Goal: Task Accomplishment & Management: Use online tool/utility

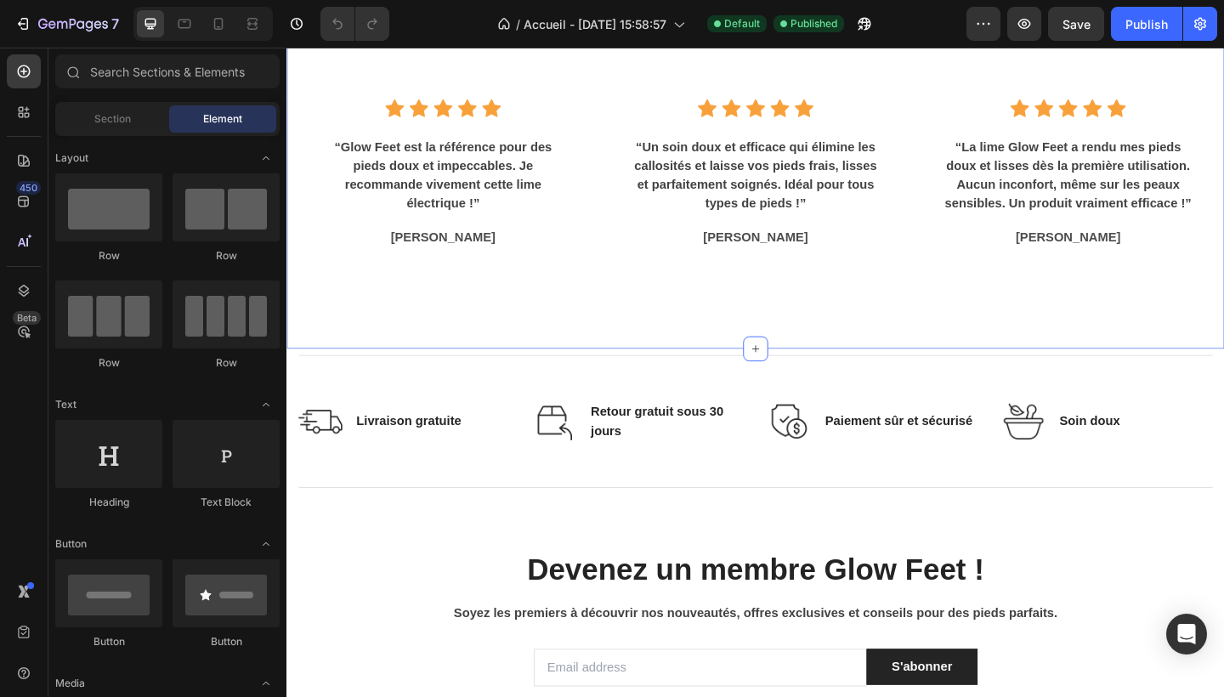
scroll to position [1982, 0]
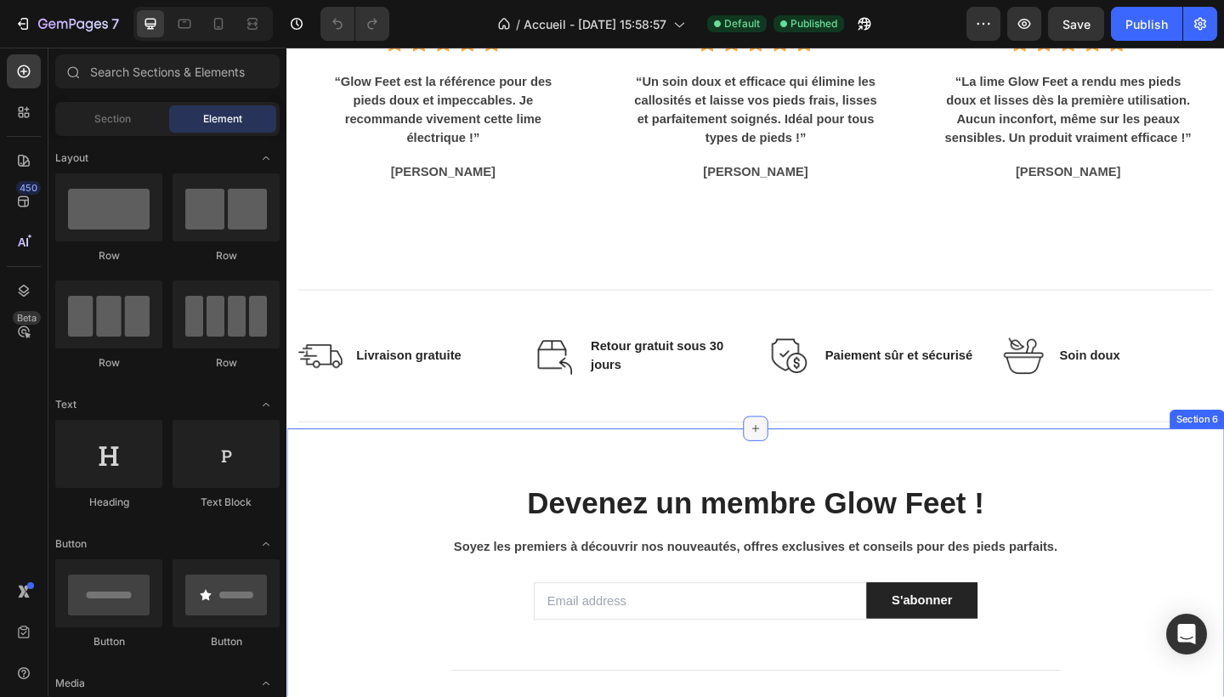
click at [789, 464] on div at bounding box center [796, 462] width 27 height 27
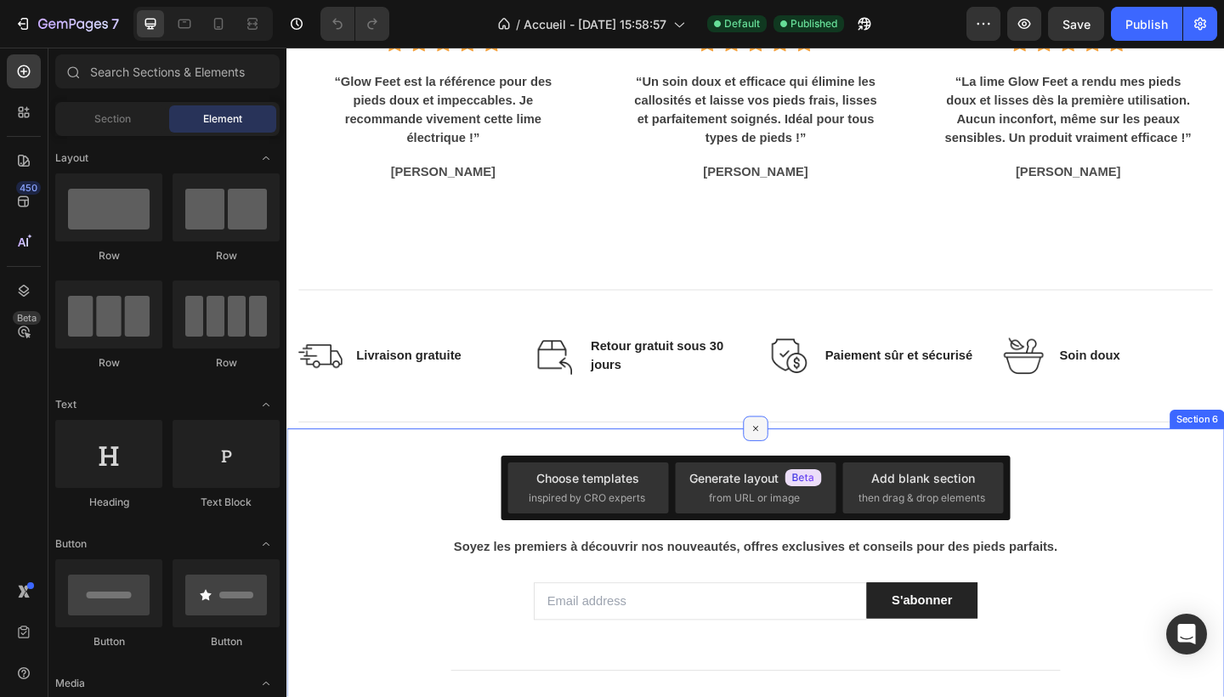
click at [795, 462] on icon at bounding box center [797, 462] width 20 height 20
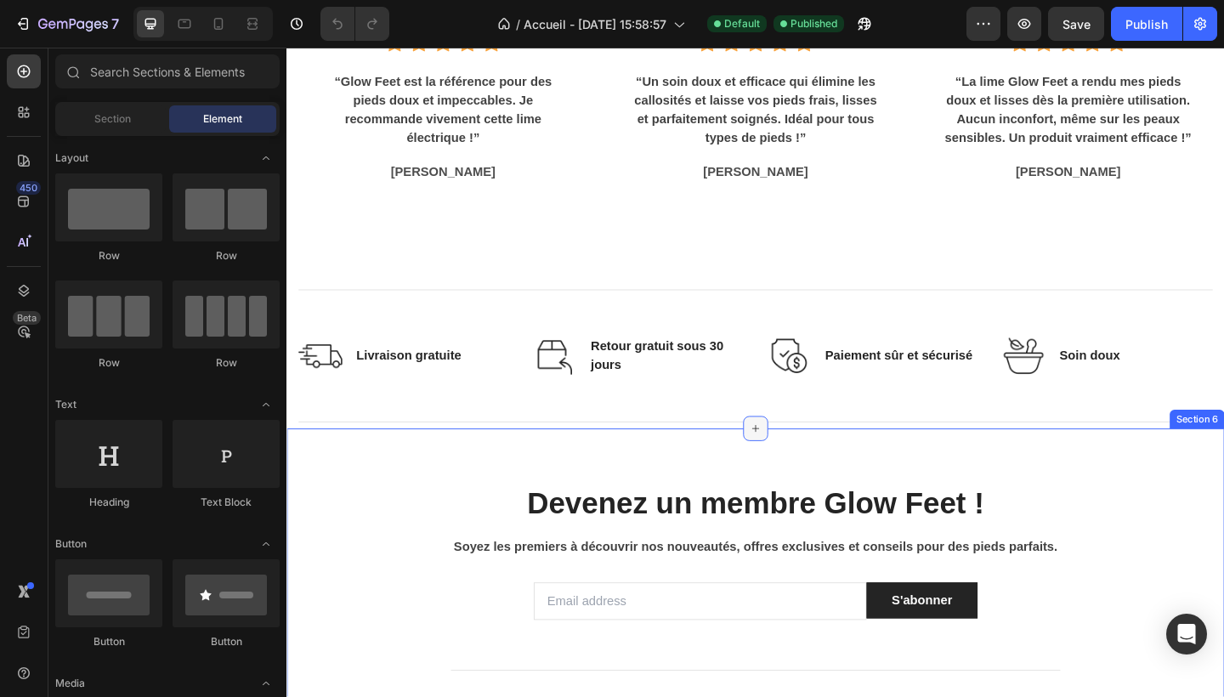
click at [795, 462] on icon at bounding box center [797, 463] width 14 height 14
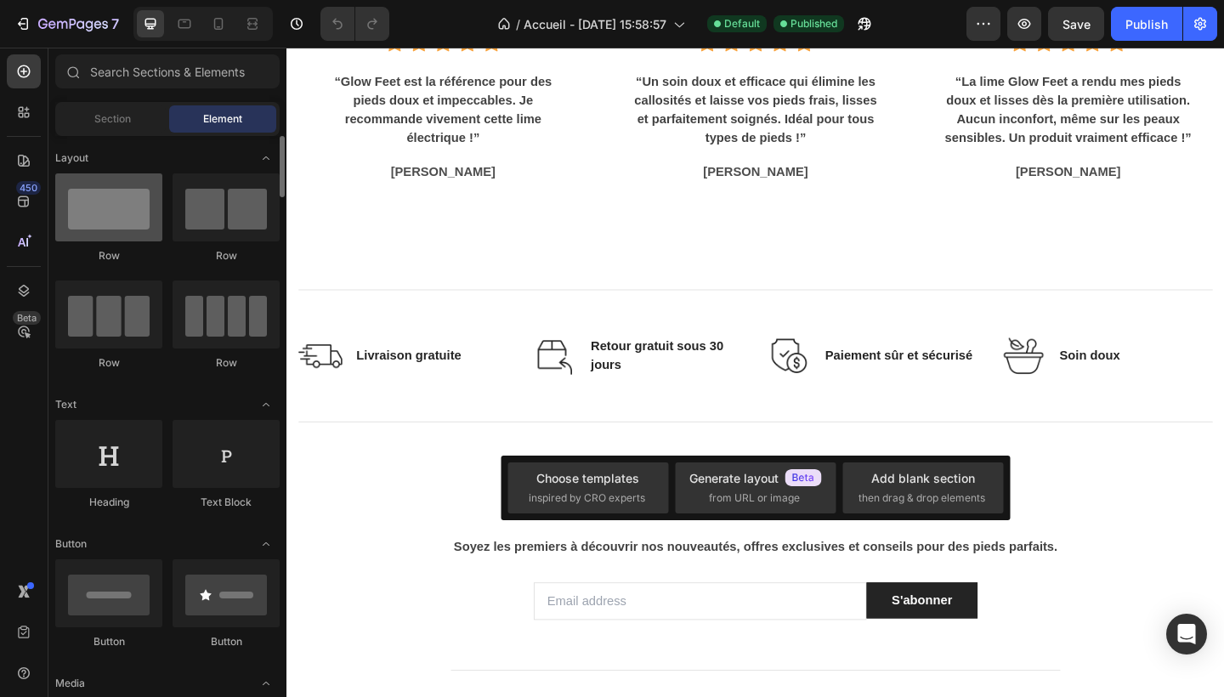
click at [125, 212] on div at bounding box center [108, 207] width 107 height 68
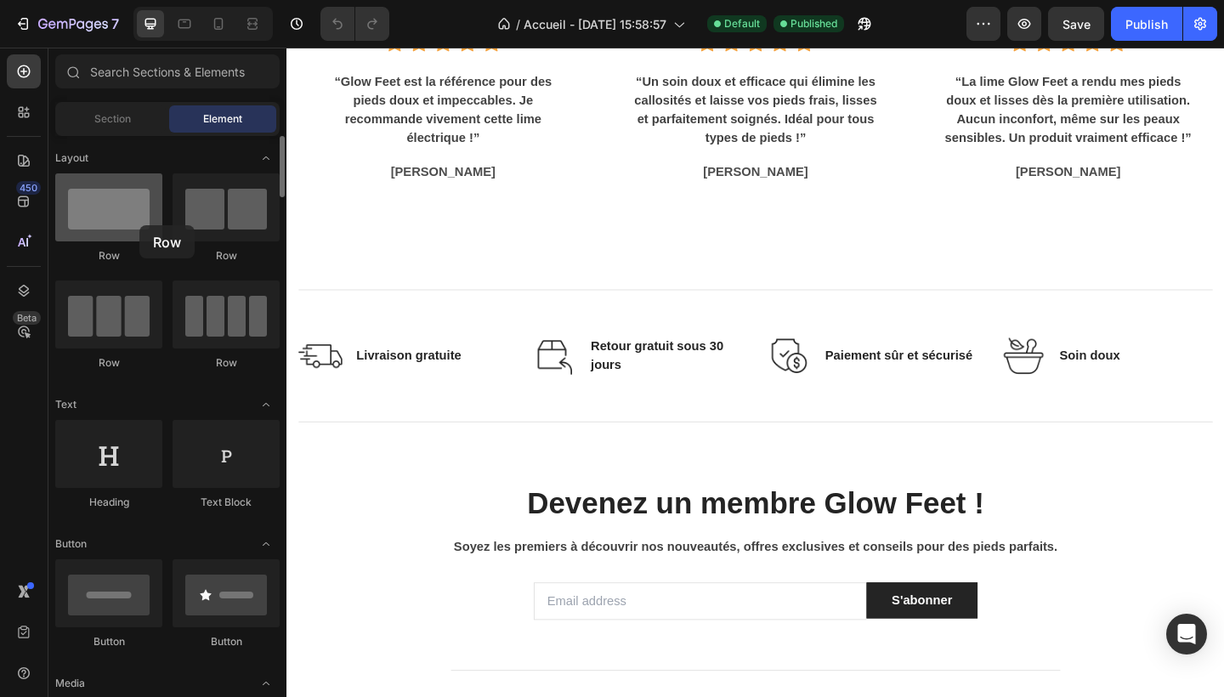
click at [139, 225] on div at bounding box center [108, 207] width 107 height 68
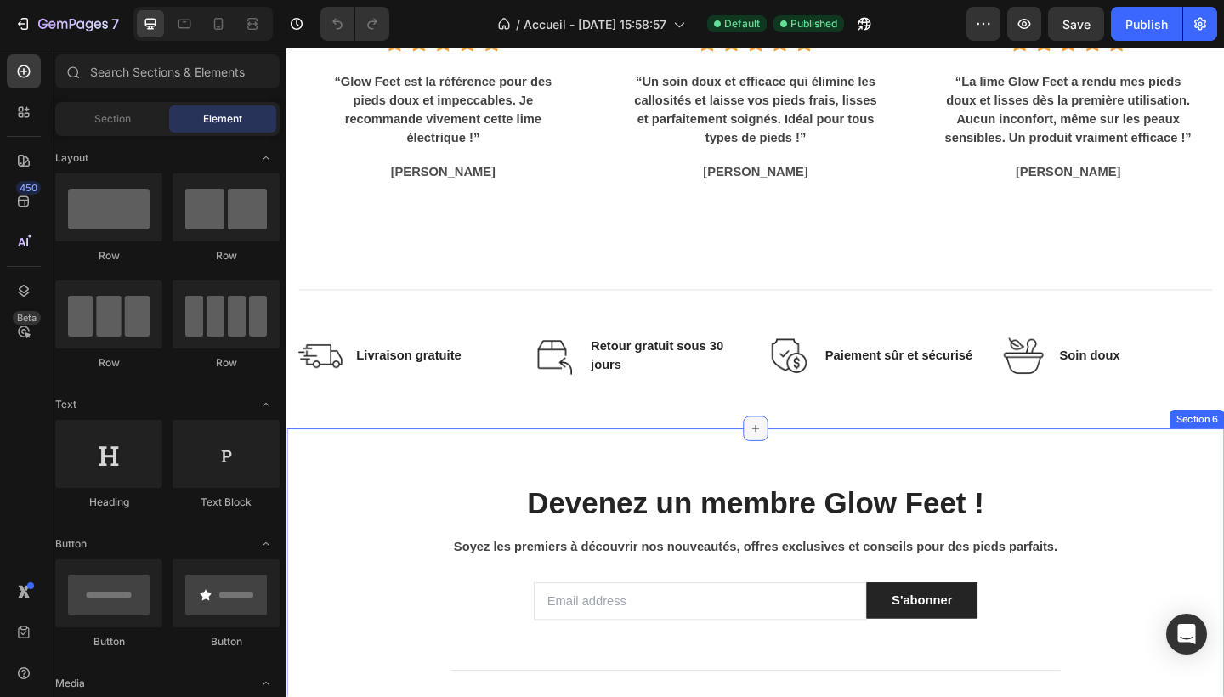
click at [800, 462] on icon at bounding box center [797, 462] width 8 height 8
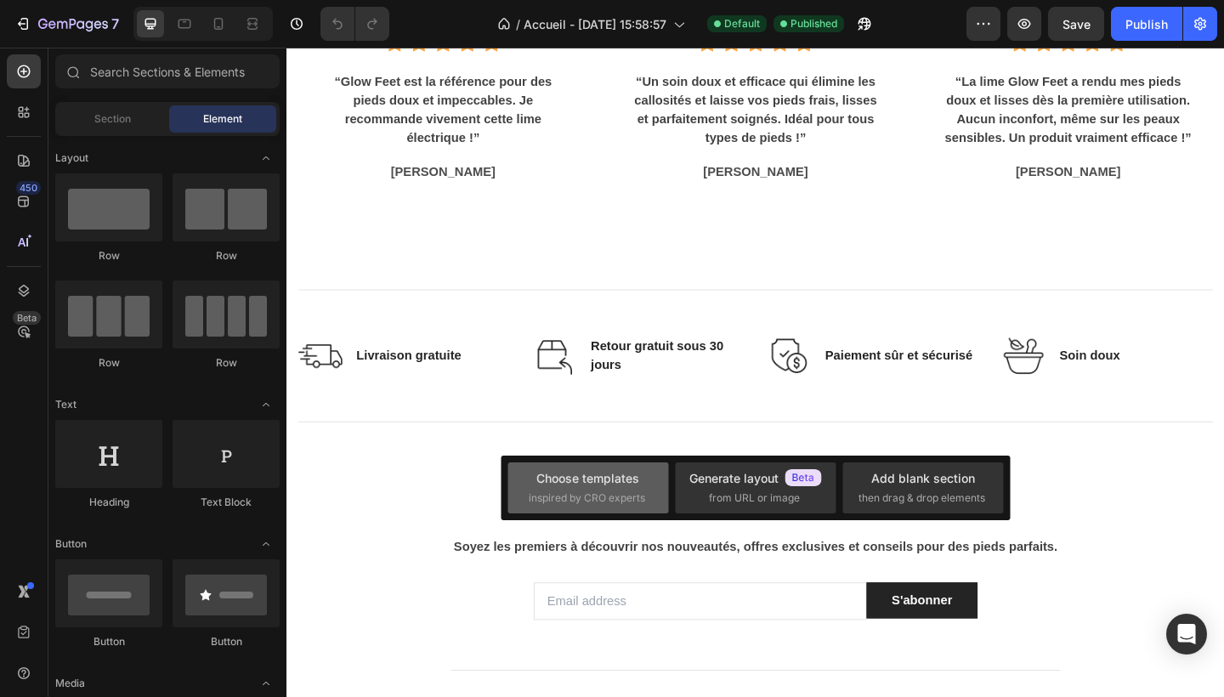
click at [611, 485] on div "Choose templates" at bounding box center [587, 478] width 103 height 18
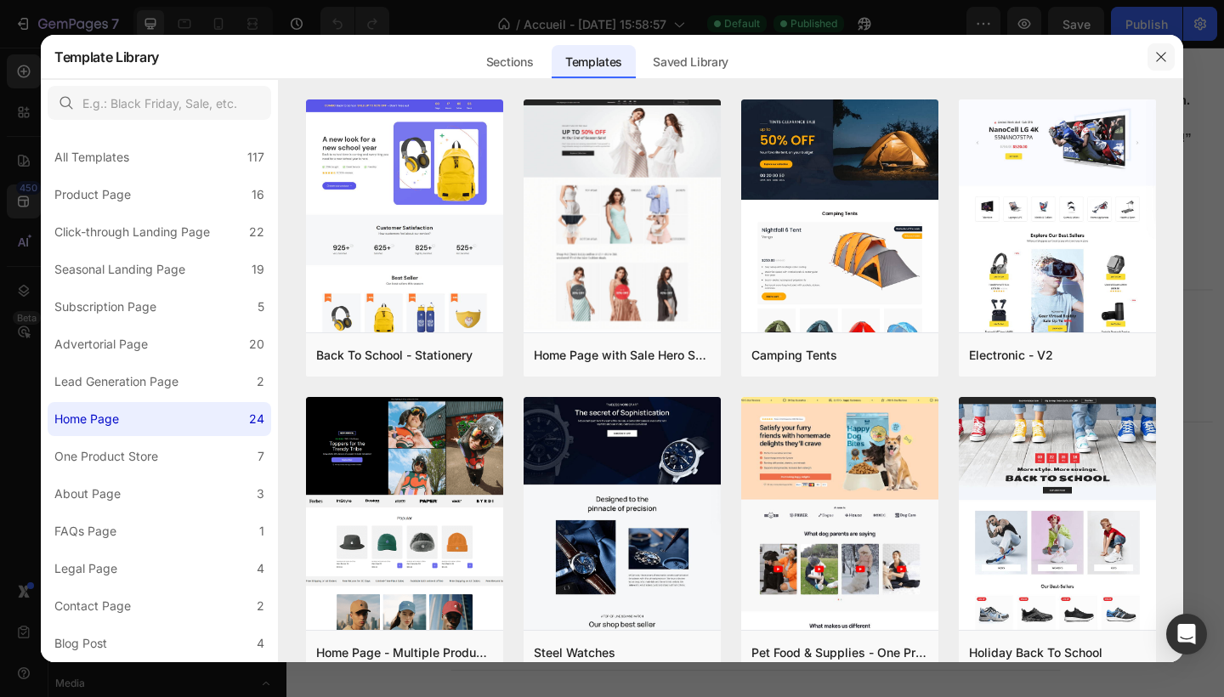
click at [1160, 56] on icon "button" at bounding box center [1160, 56] width 9 height 9
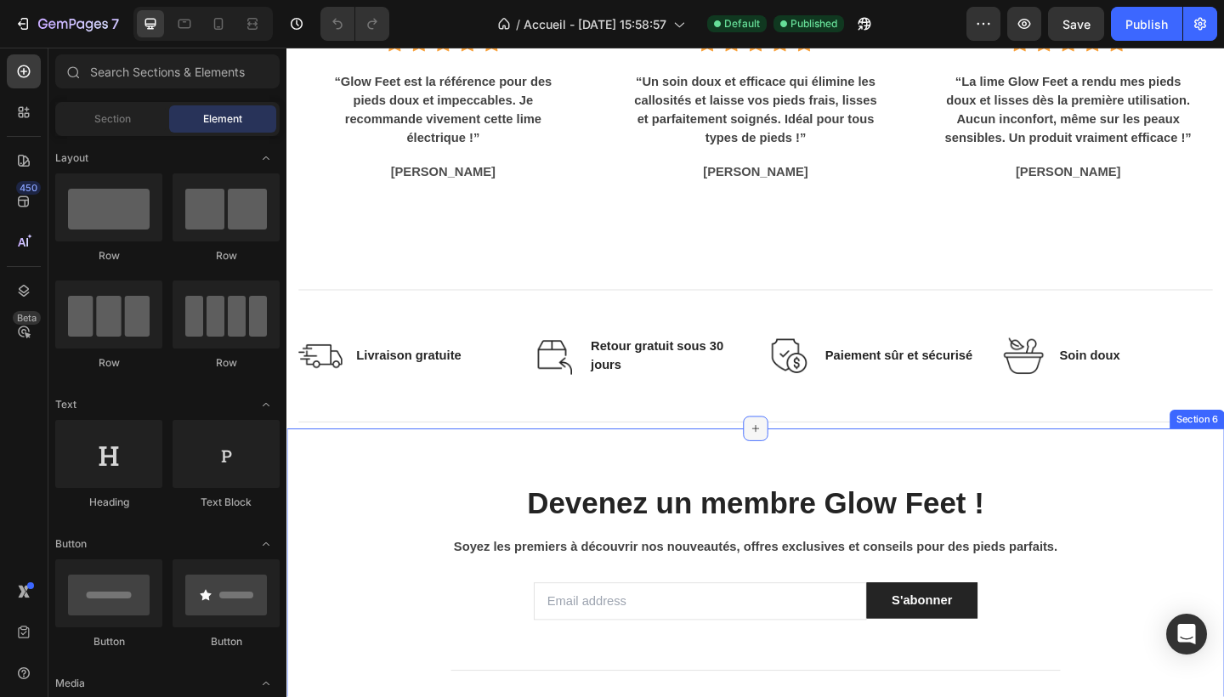
click at [800, 454] on div at bounding box center [796, 462] width 27 height 27
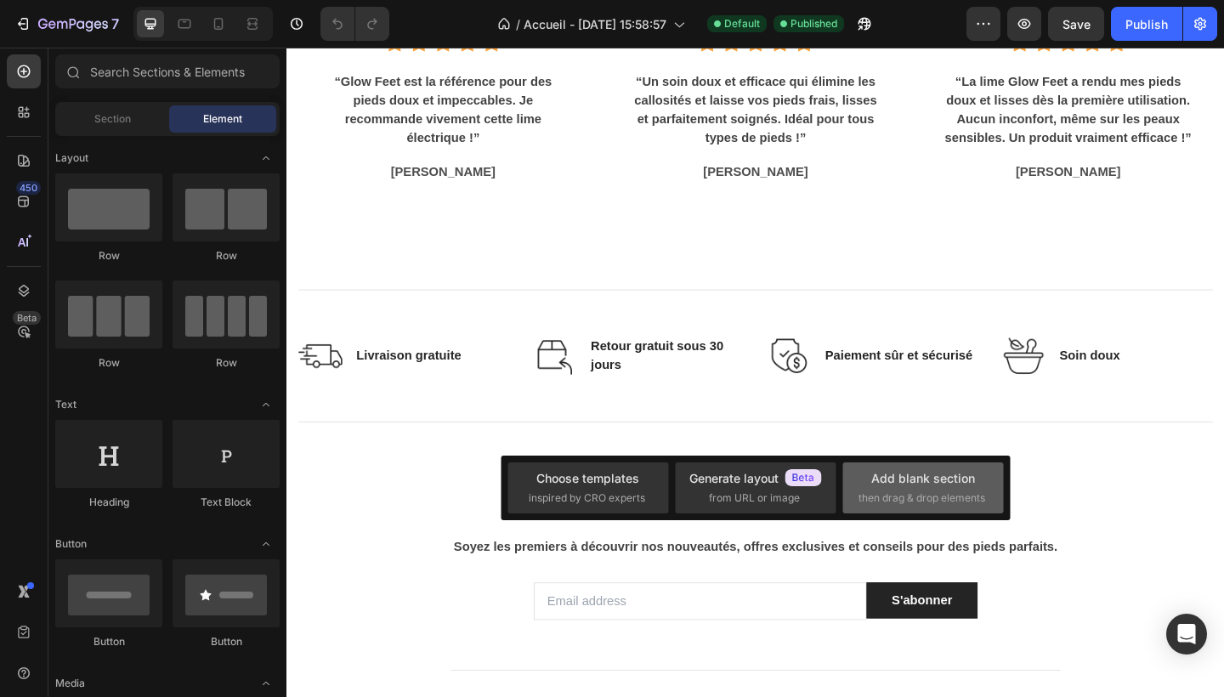
click at [901, 484] on div "Add blank section" at bounding box center [923, 478] width 104 height 18
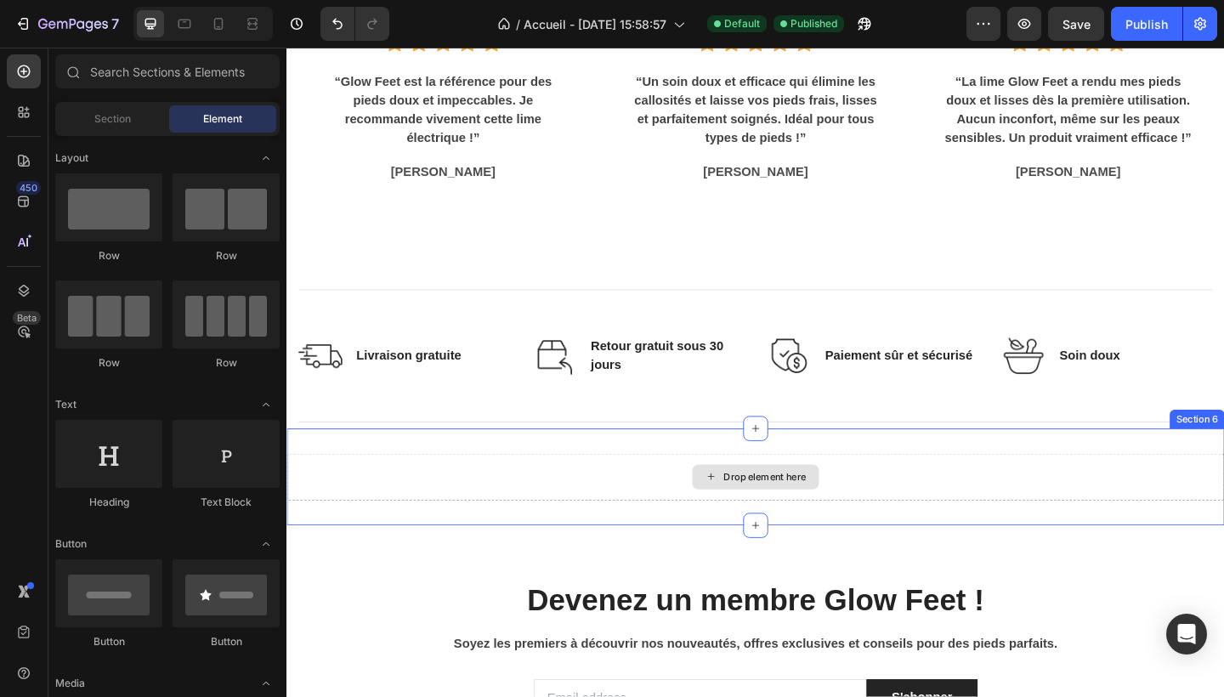
click at [795, 510] on div "Drop element here" at bounding box center [807, 515] width 90 height 14
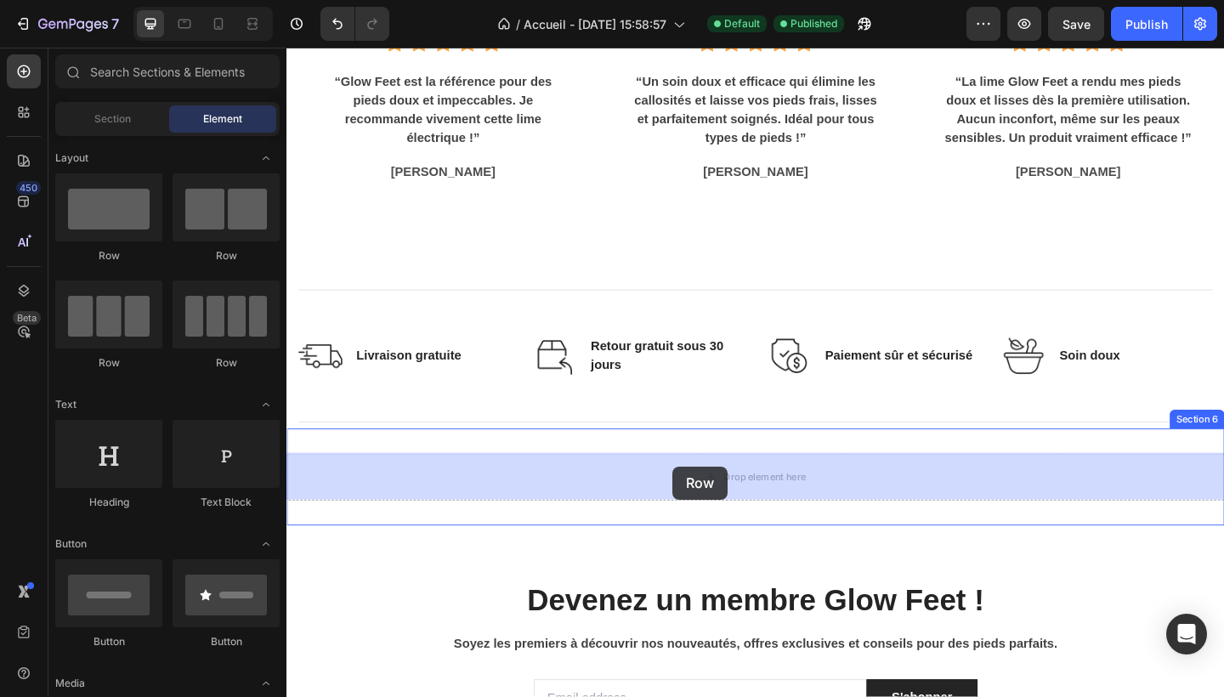
drag, startPoint x: 405, startPoint y: 267, endPoint x: 706, endPoint y: 503, distance: 383.2
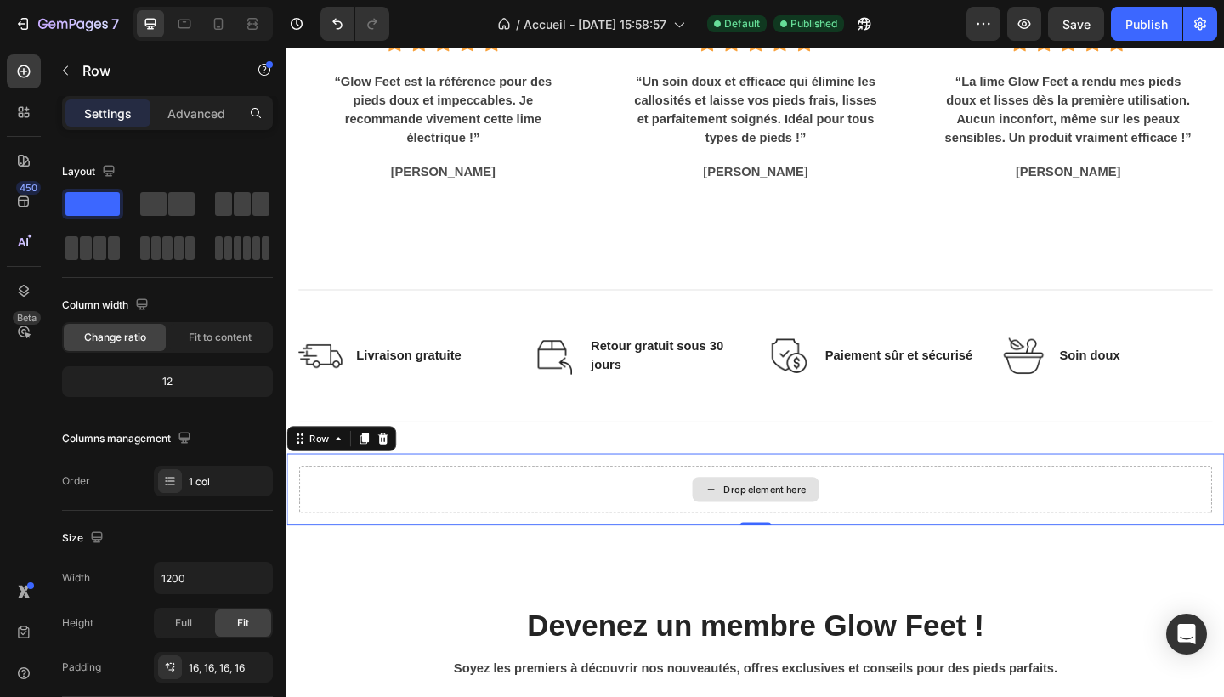
click at [779, 532] on div "Drop element here" at bounding box center [807, 529] width 90 height 14
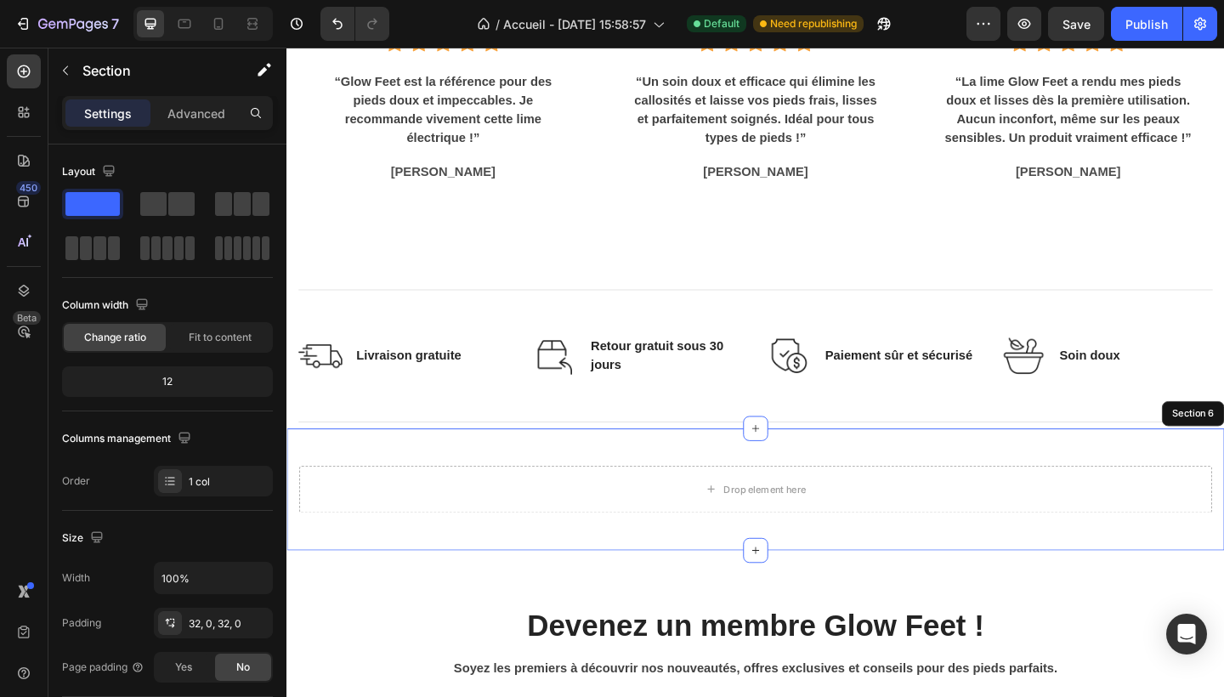
click at [350, 479] on div "Drop element here Row Section 6" at bounding box center [796, 528] width 1020 height 133
click at [1021, 437] on div "Section 6" at bounding box center [994, 446] width 73 height 20
click at [1011, 444] on div "Section 6" at bounding box center [1001, 446] width 53 height 15
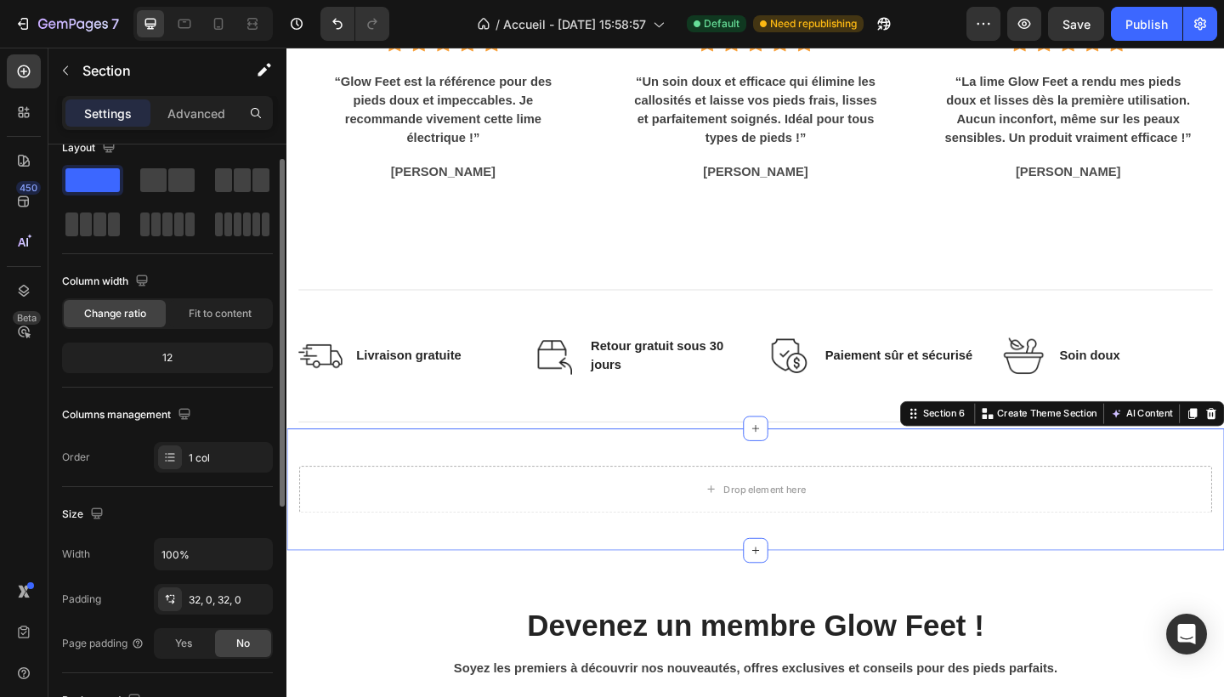
scroll to position [436, 0]
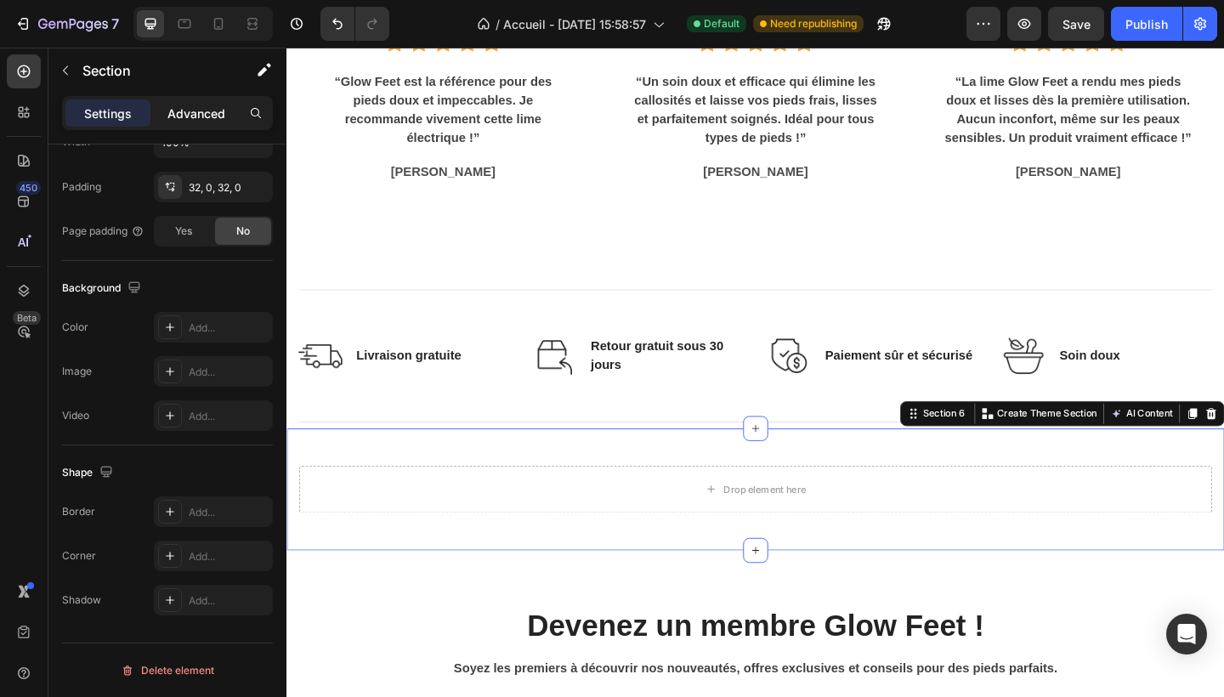
click at [182, 105] on p "Advanced" at bounding box center [196, 114] width 58 height 18
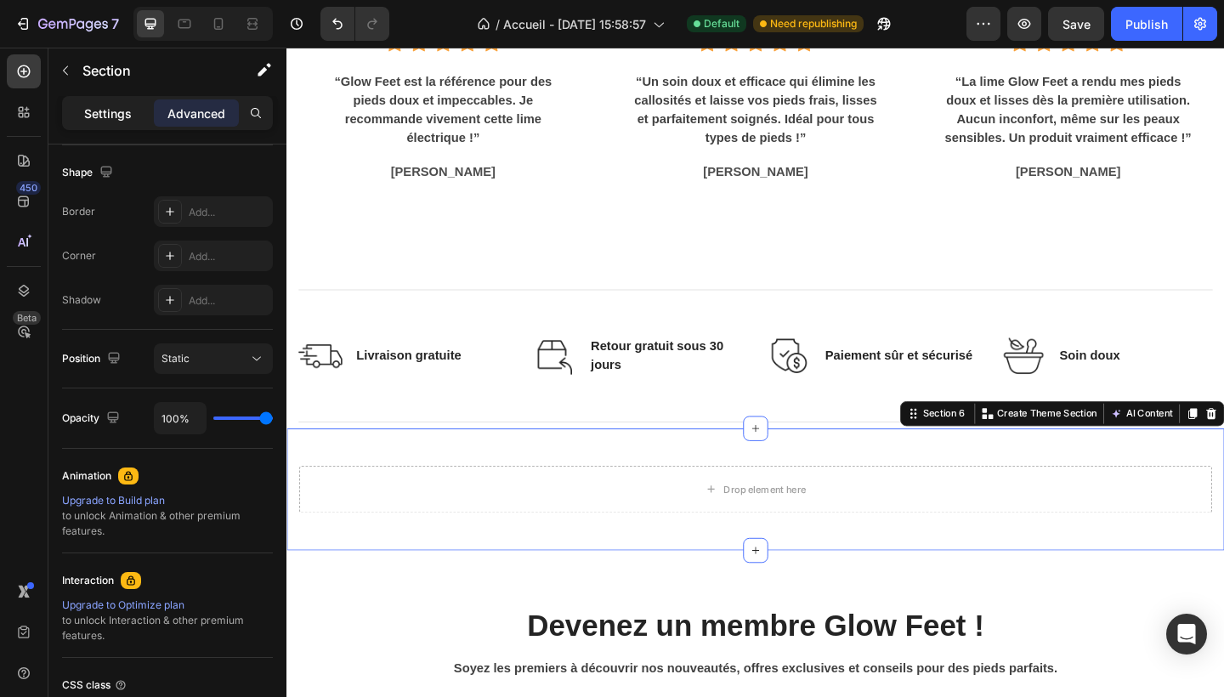
click at [128, 105] on p "Settings" at bounding box center [108, 114] width 48 height 18
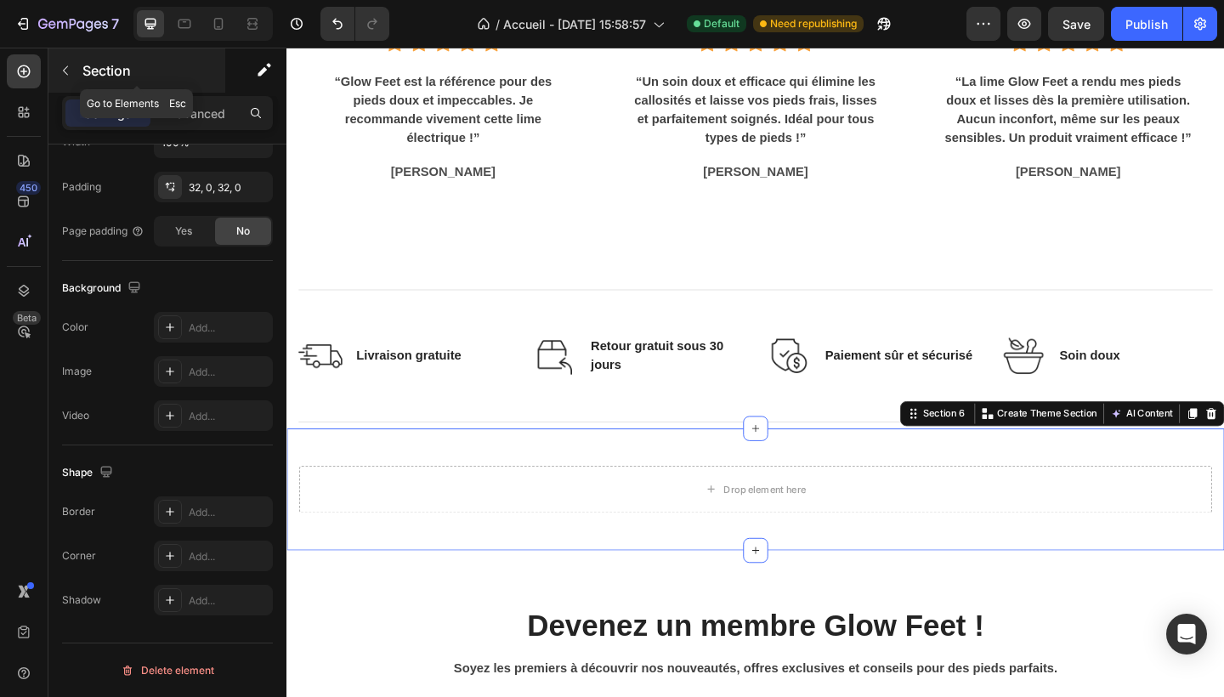
click at [71, 60] on button "button" at bounding box center [65, 70] width 27 height 27
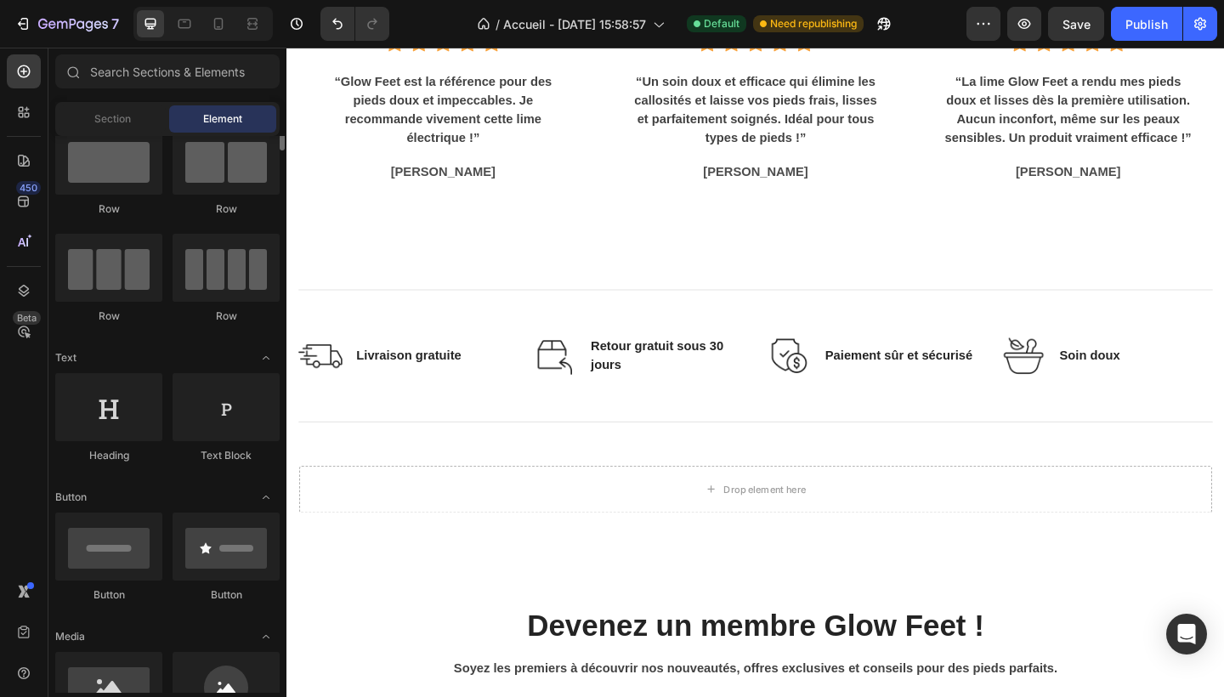
scroll to position [0, 0]
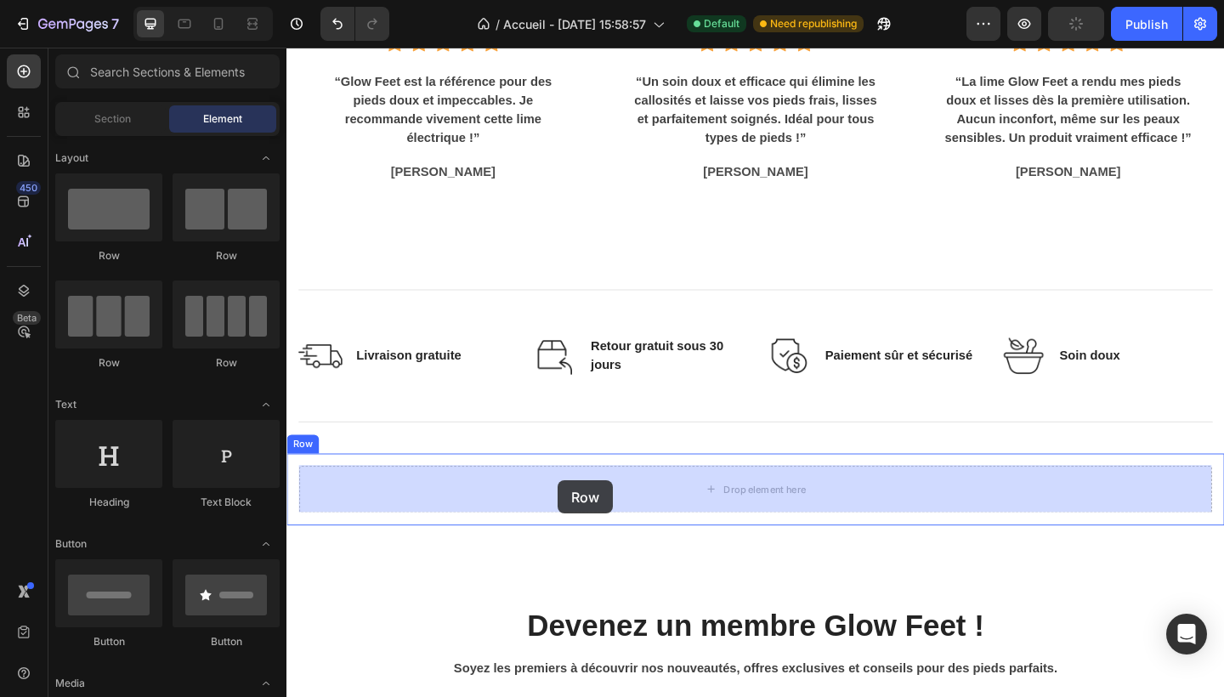
drag, startPoint x: 400, startPoint y: 254, endPoint x: 581, endPoint y: 518, distance: 319.9
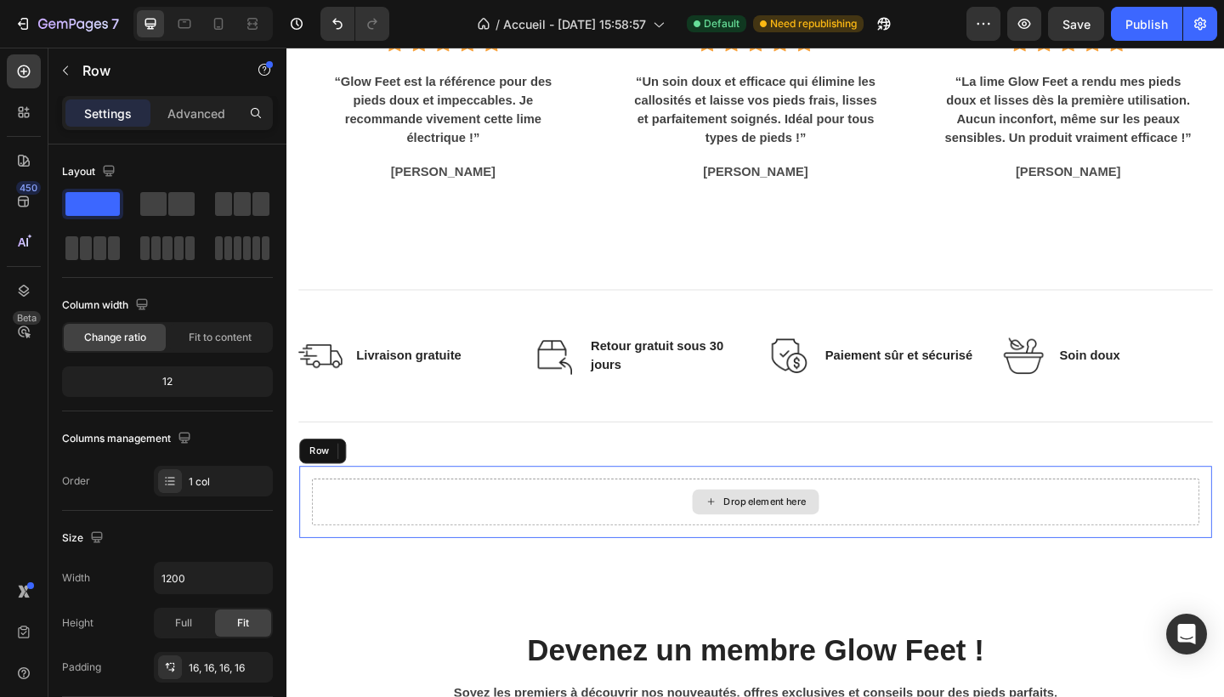
click at [716, 552] on div "Drop element here" at bounding box center [797, 542] width 966 height 51
click at [409, 481] on icon at bounding box center [405, 487] width 14 height 14
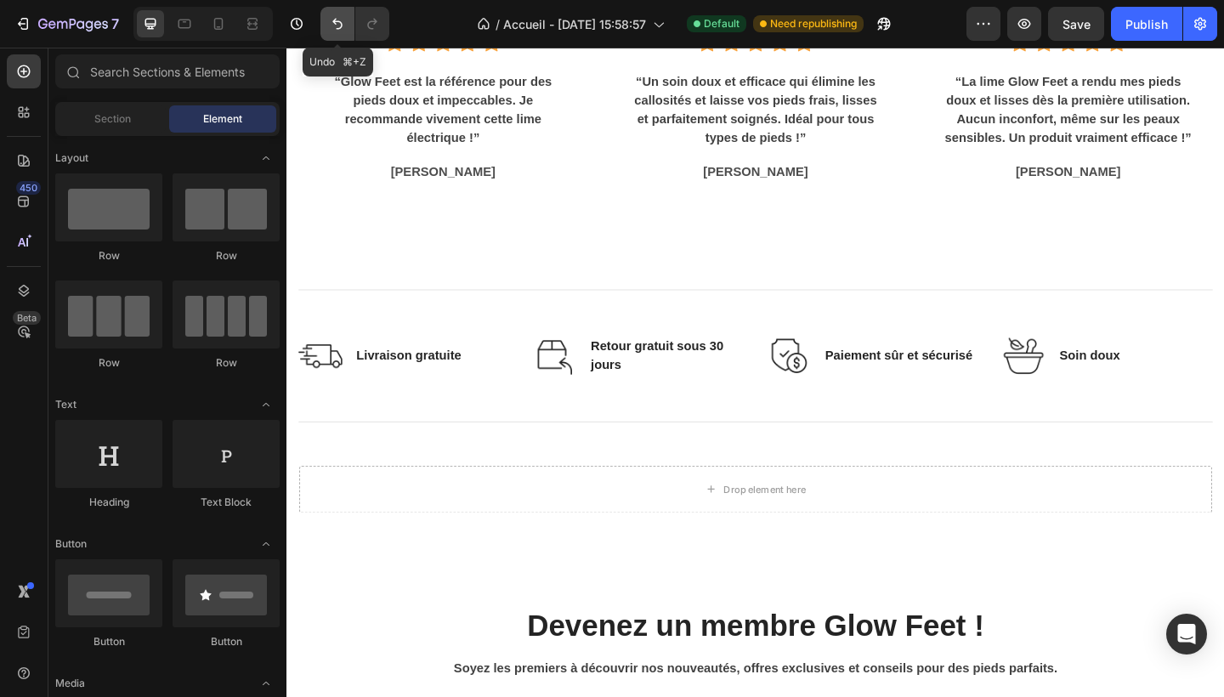
click at [345, 35] on button "Undo/Redo" at bounding box center [337, 24] width 34 height 34
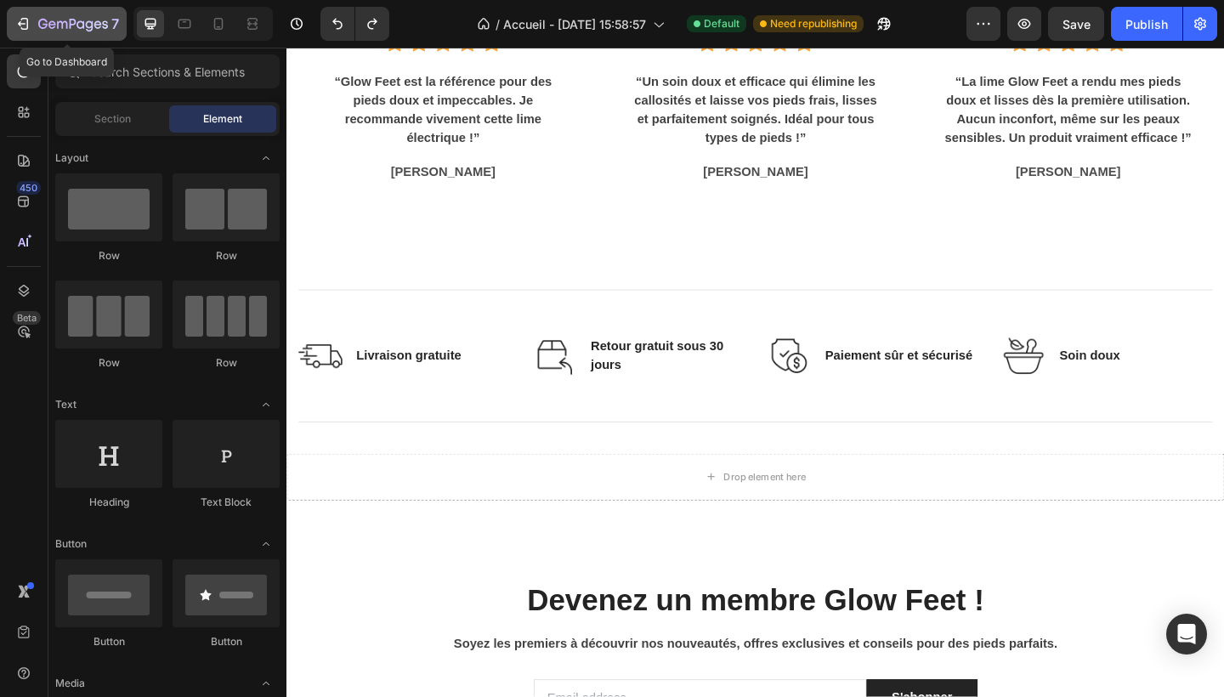
click at [29, 23] on icon "button" at bounding box center [22, 23] width 17 height 17
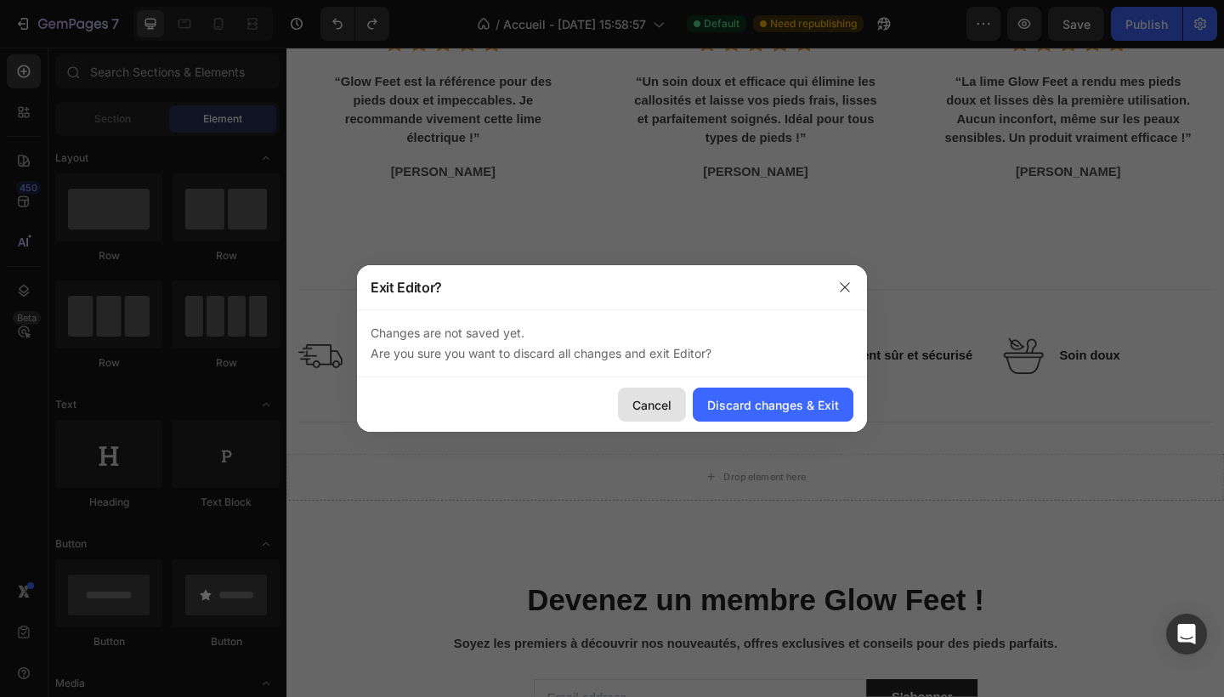
click at [682, 400] on button "Cancel" at bounding box center [652, 405] width 68 height 34
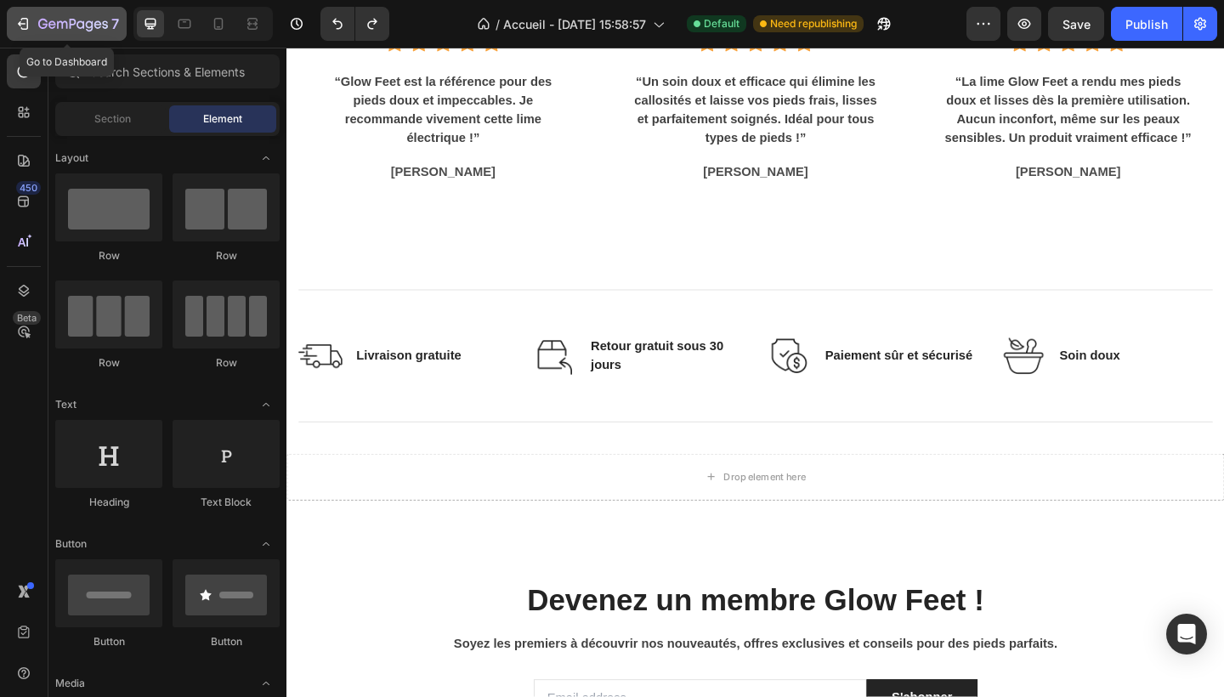
click at [63, 14] on div "7" at bounding box center [78, 24] width 81 height 20
